Goal: Task Accomplishment & Management: Manage account settings

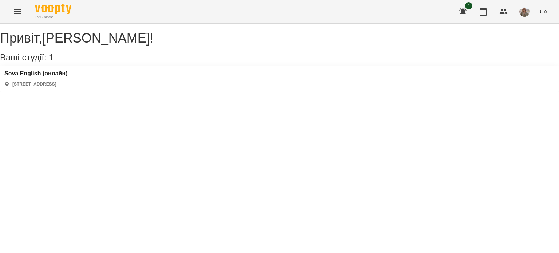
click at [71, 92] on div "Привіт , Шепка [PERSON_NAME] ! Ваші студії: 1 Sova English (онлайн) [STREET_ADD…" at bounding box center [279, 58] width 559 height 68
click at [16, 11] on icon "Menu" at bounding box center [17, 11] width 9 height 9
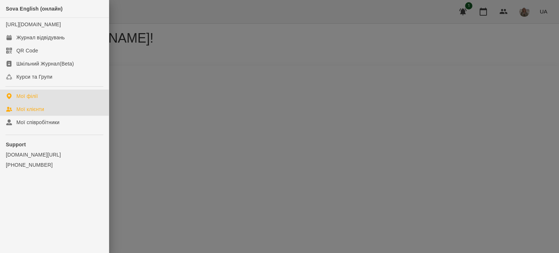
click at [44, 113] on div "Мої клієнти" at bounding box center [30, 109] width 28 height 7
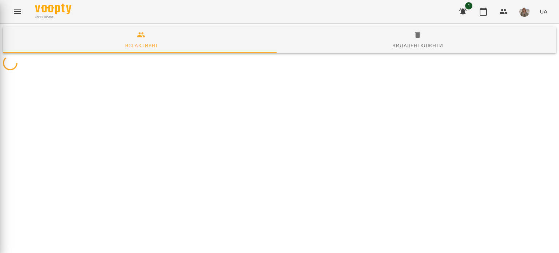
click at [44, 115] on div "Sova English (онлайн) [URL][DOMAIN_NAME] Журнал відвідувань QR Code Шкільний Жу…" at bounding box center [279, 126] width 559 height 253
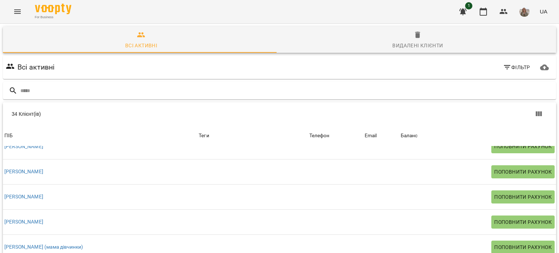
scroll to position [70, 0]
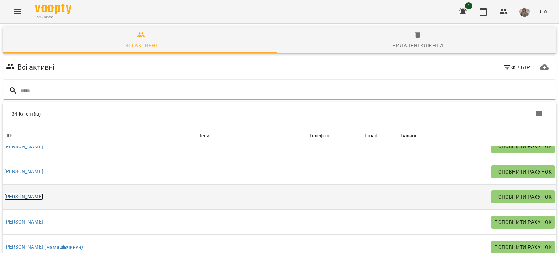
click at [35, 193] on link "[PERSON_NAME]" at bounding box center [23, 196] width 39 height 7
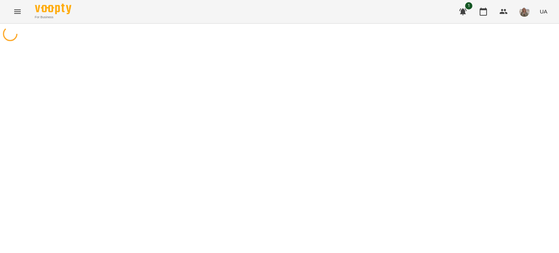
click at [35, 122] on div at bounding box center [279, 150] width 559 height 253
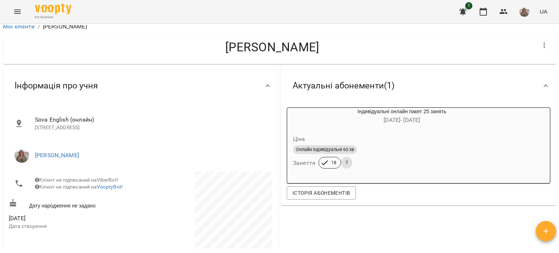
scroll to position [4, 0]
click at [404, 240] on div "Актуальні абонементи ( 1 ) Індивідуальні онлайн пакет 25 занять [DATE] - [DATE]…" at bounding box center [419, 213] width 278 height 294
